Goal: Check status: Check status

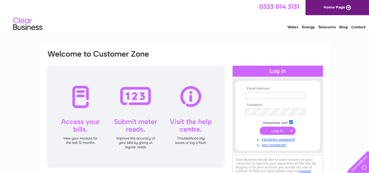
type input "libbykerr@aol.com"
click at [279, 132] on input "submit" at bounding box center [278, 131] width 36 height 8
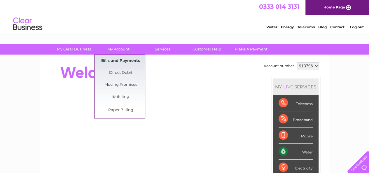
click at [124, 58] on link "Bills and Payments" at bounding box center [121, 61] width 48 height 12
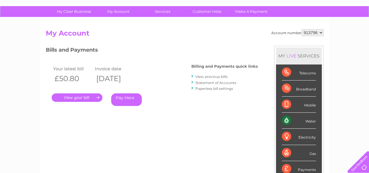
scroll to position [47, 0]
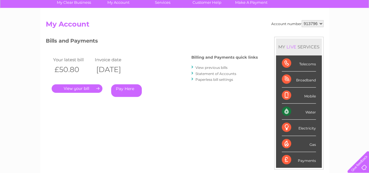
click at [71, 90] on link "." at bounding box center [77, 88] width 51 height 8
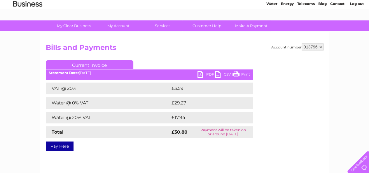
scroll to position [12, 0]
